Goal: Use online tool/utility: Utilize a website feature to perform a specific function

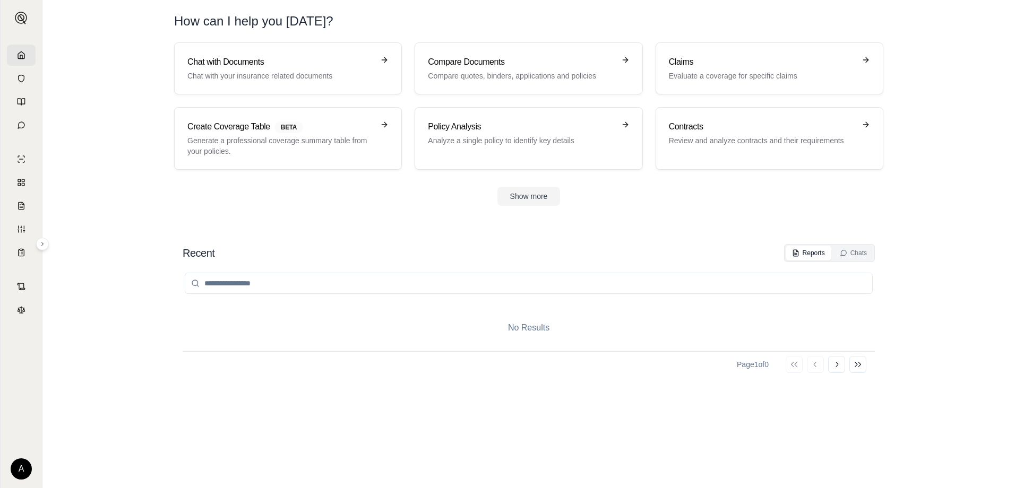
click at [29, 50] on link at bounding box center [21, 55] width 29 height 21
click at [281, 67] on h3 "Chat with Documents" at bounding box center [280, 62] width 186 height 13
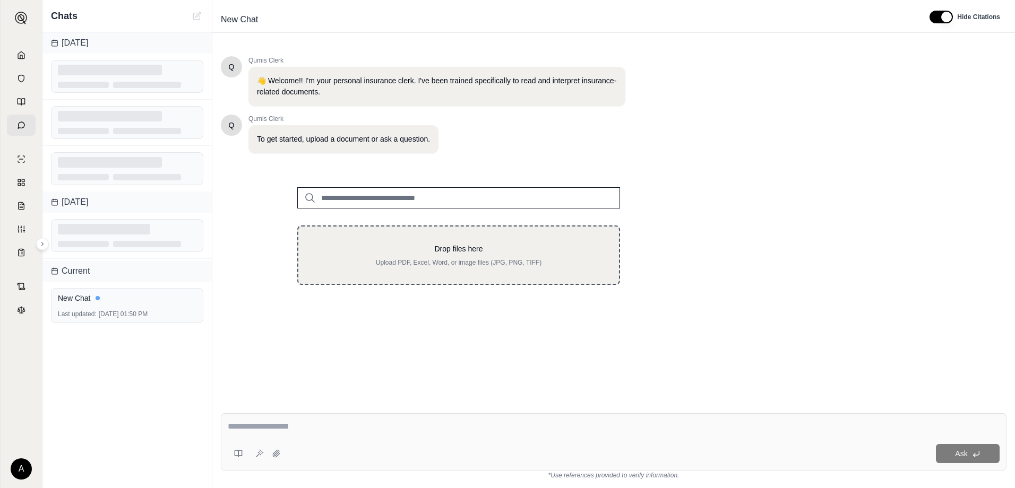
click at [424, 255] on div "Drop files here Upload PDF, Excel, Word, or image files (JPG, PNG, TIFF)" at bounding box center [458, 255] width 287 height 23
